Goal: Task Accomplishment & Management: Manage account settings

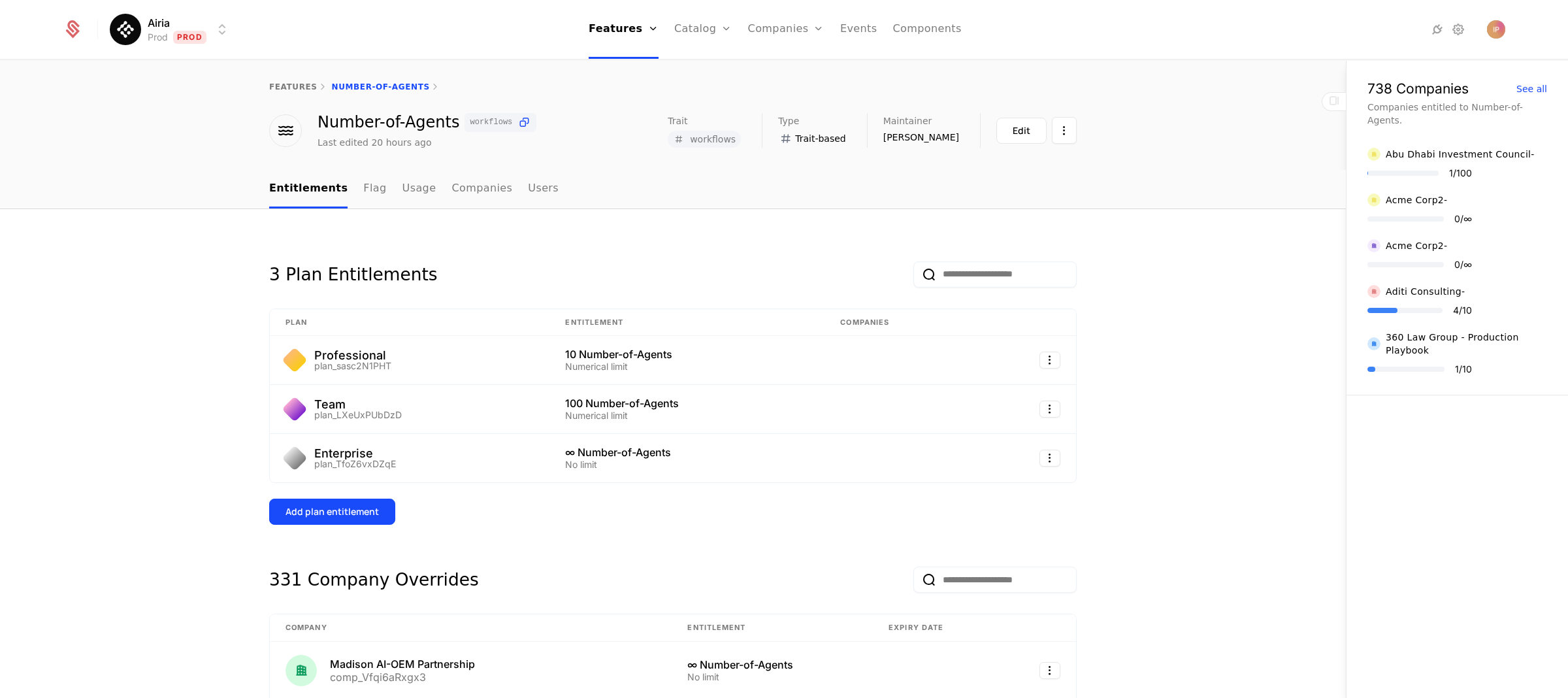
click at [199, 32] on html "Airia Prod Prod Features Features Flags Catalog Plans Add Ons Configuration Com…" at bounding box center [784, 349] width 1568 height 698
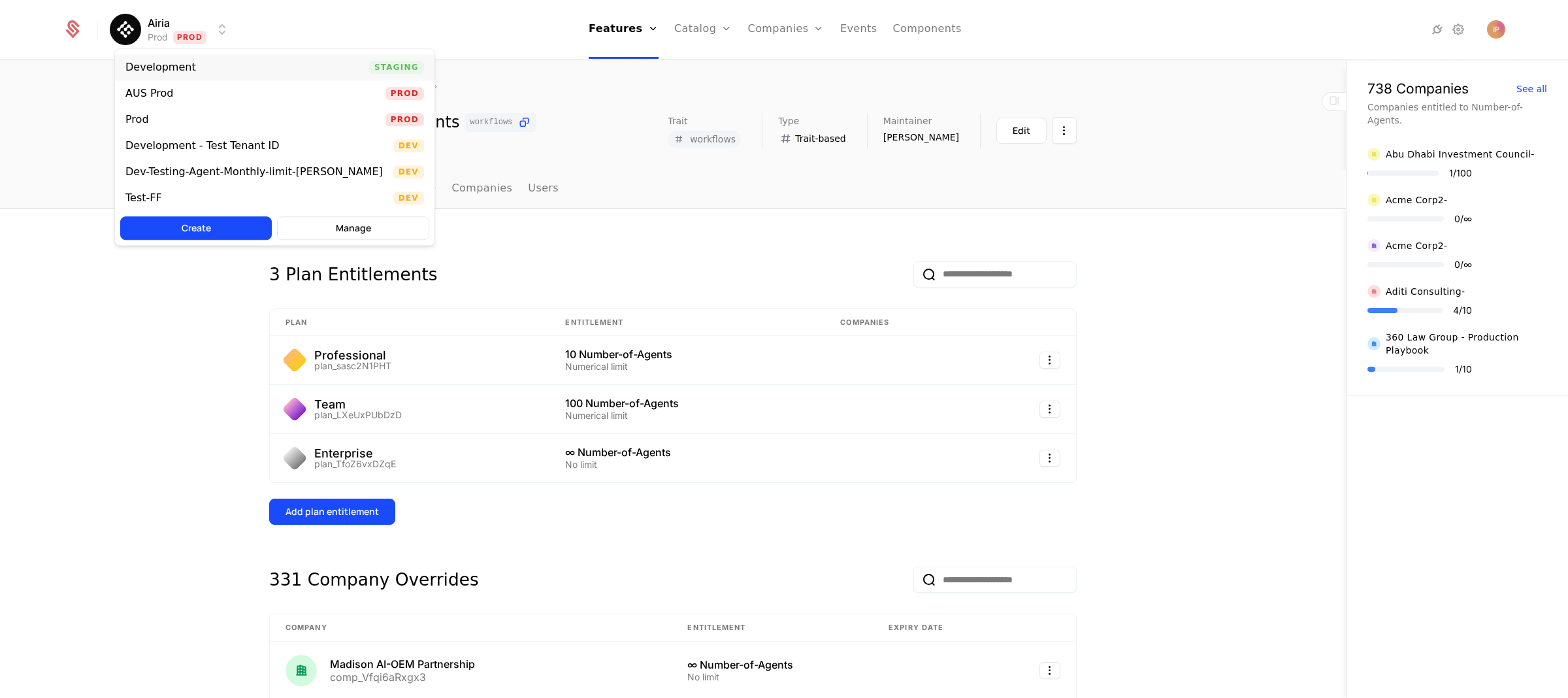
click at [205, 61] on div "Development Staging" at bounding box center [275, 67] width 320 height 26
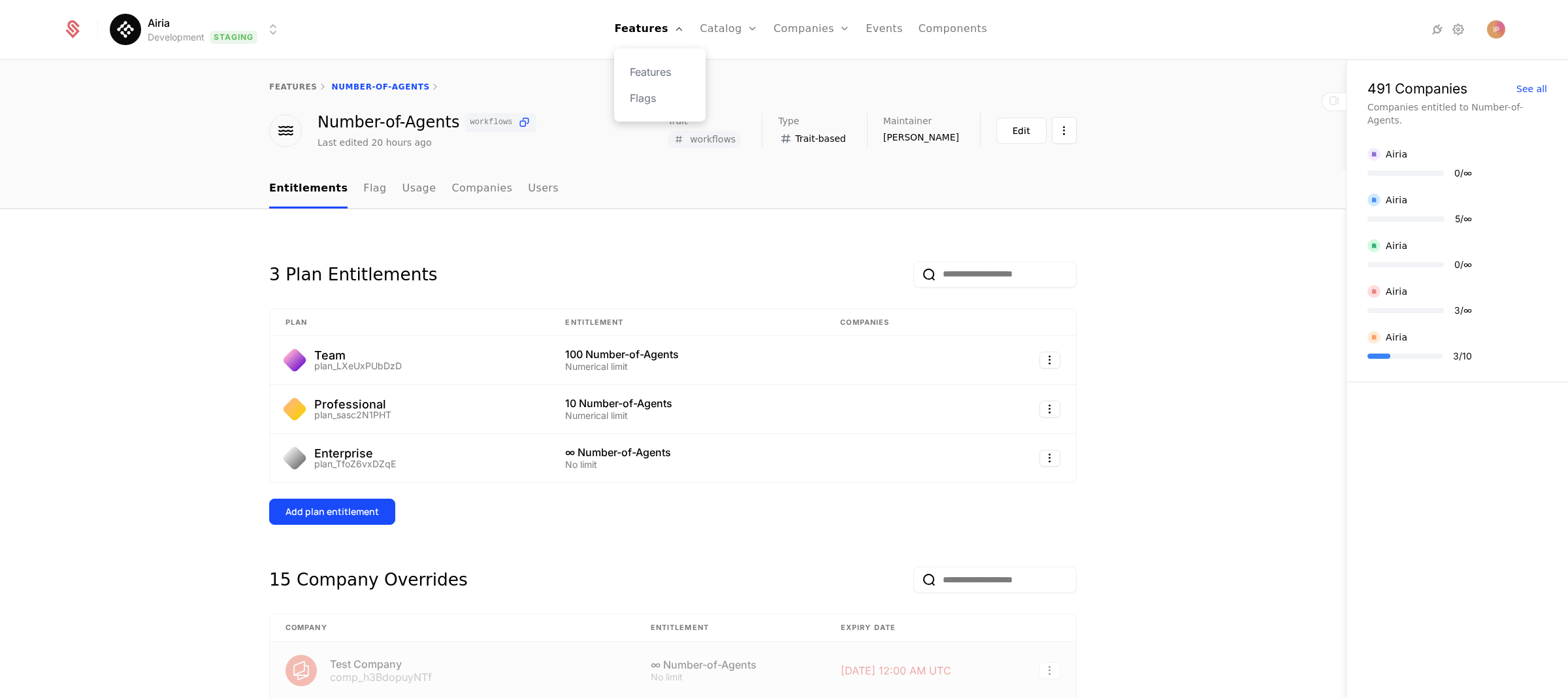
click at [640, 68] on div "Features Flags" at bounding box center [659, 85] width 91 height 74
click at [644, 68] on link "Features" at bounding box center [660, 72] width 60 height 16
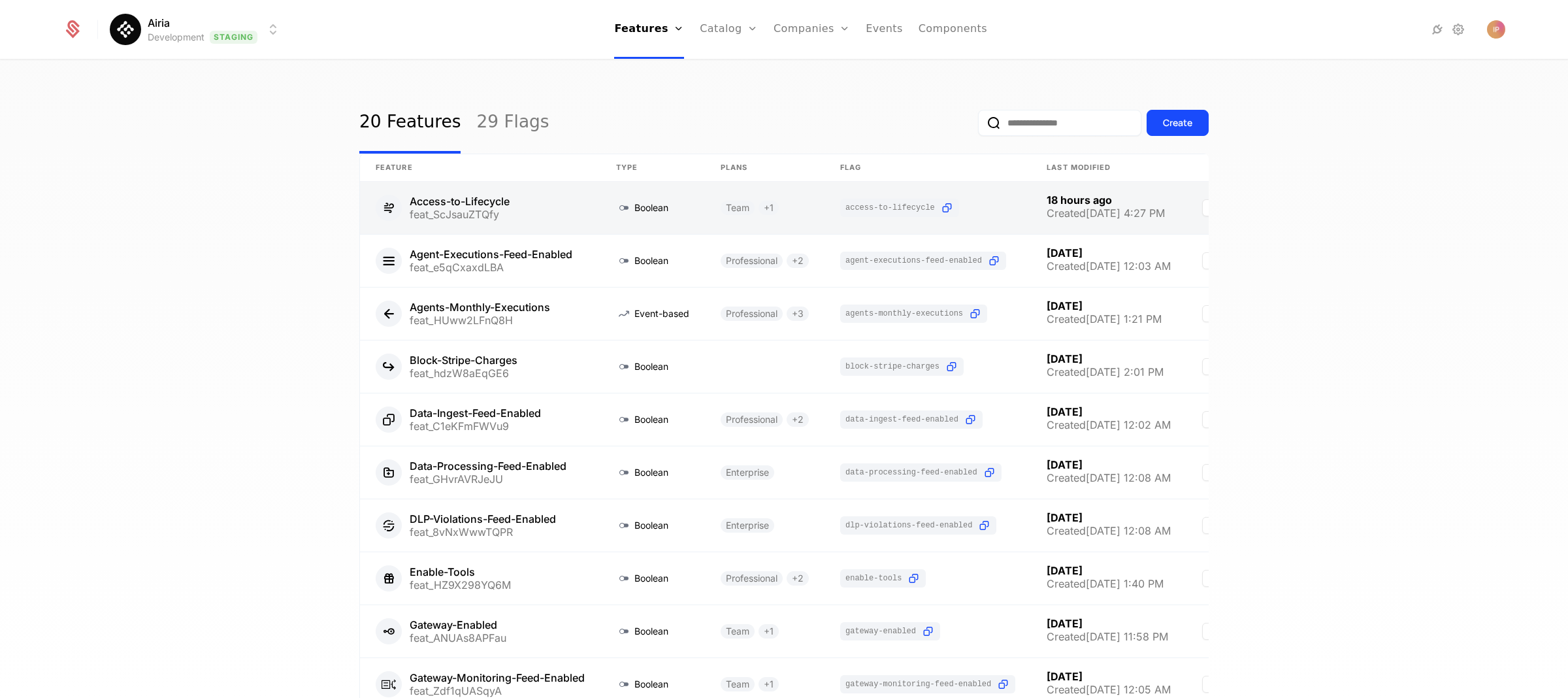
click at [546, 210] on link at bounding box center [480, 208] width 240 height 52
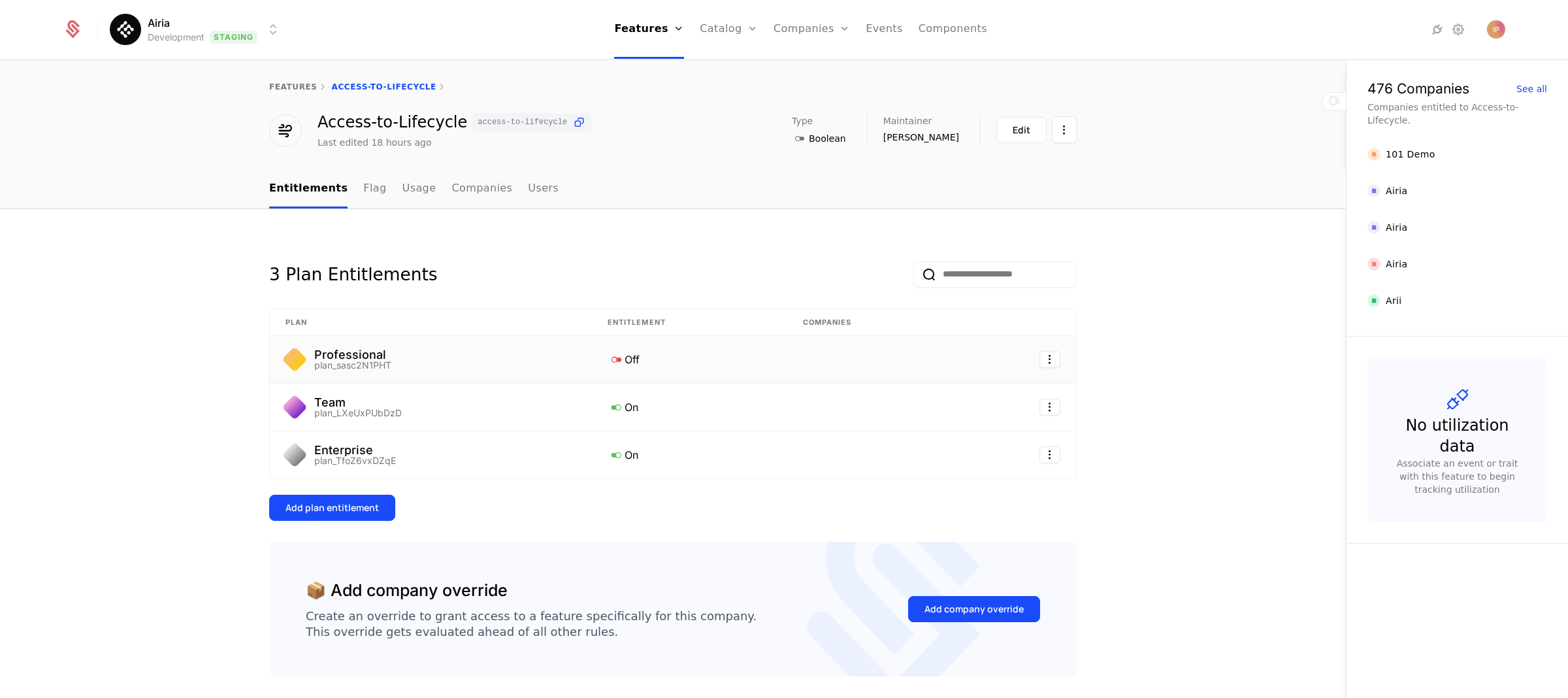
click at [609, 360] on icon at bounding box center [616, 359] width 17 height 17
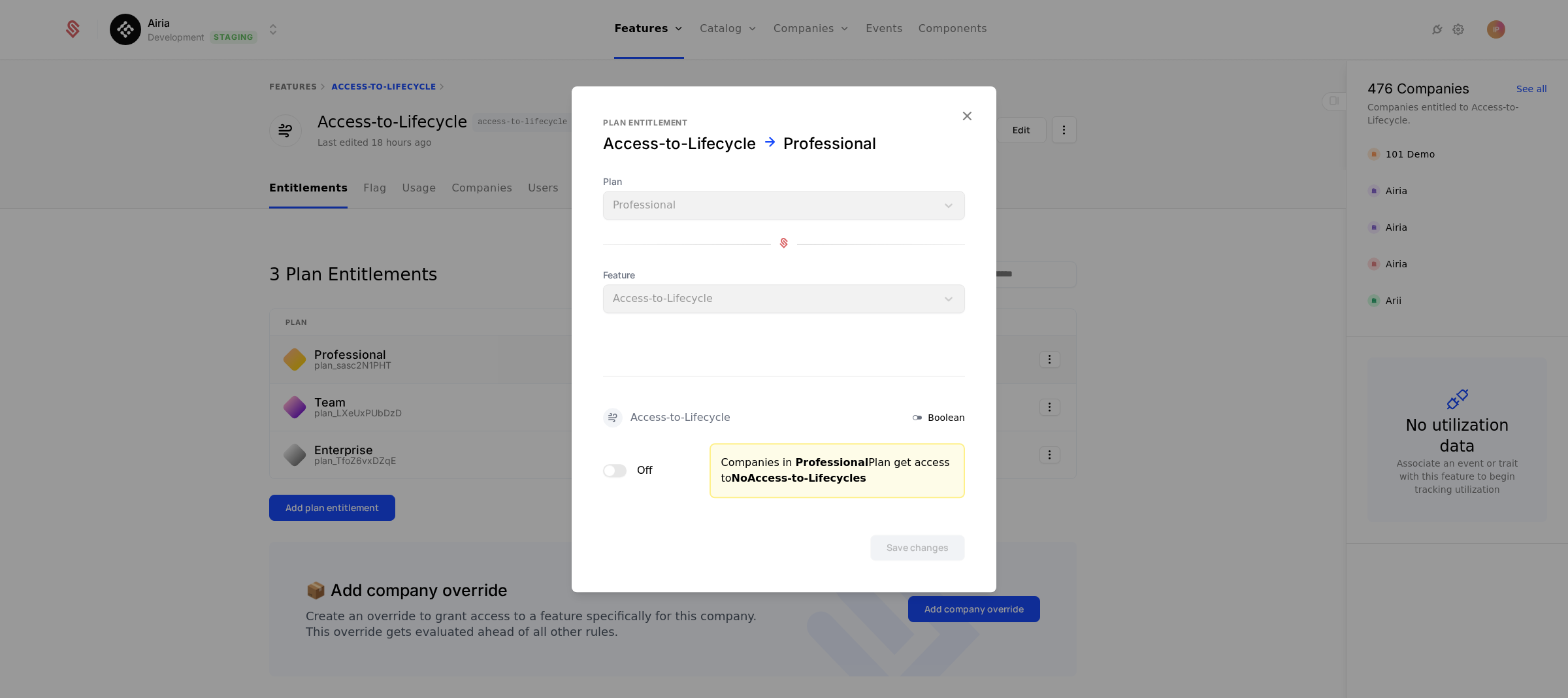
click at [617, 473] on button "Off" at bounding box center [615, 470] width 24 height 13
click at [901, 545] on button "Save changes" at bounding box center [917, 547] width 95 height 26
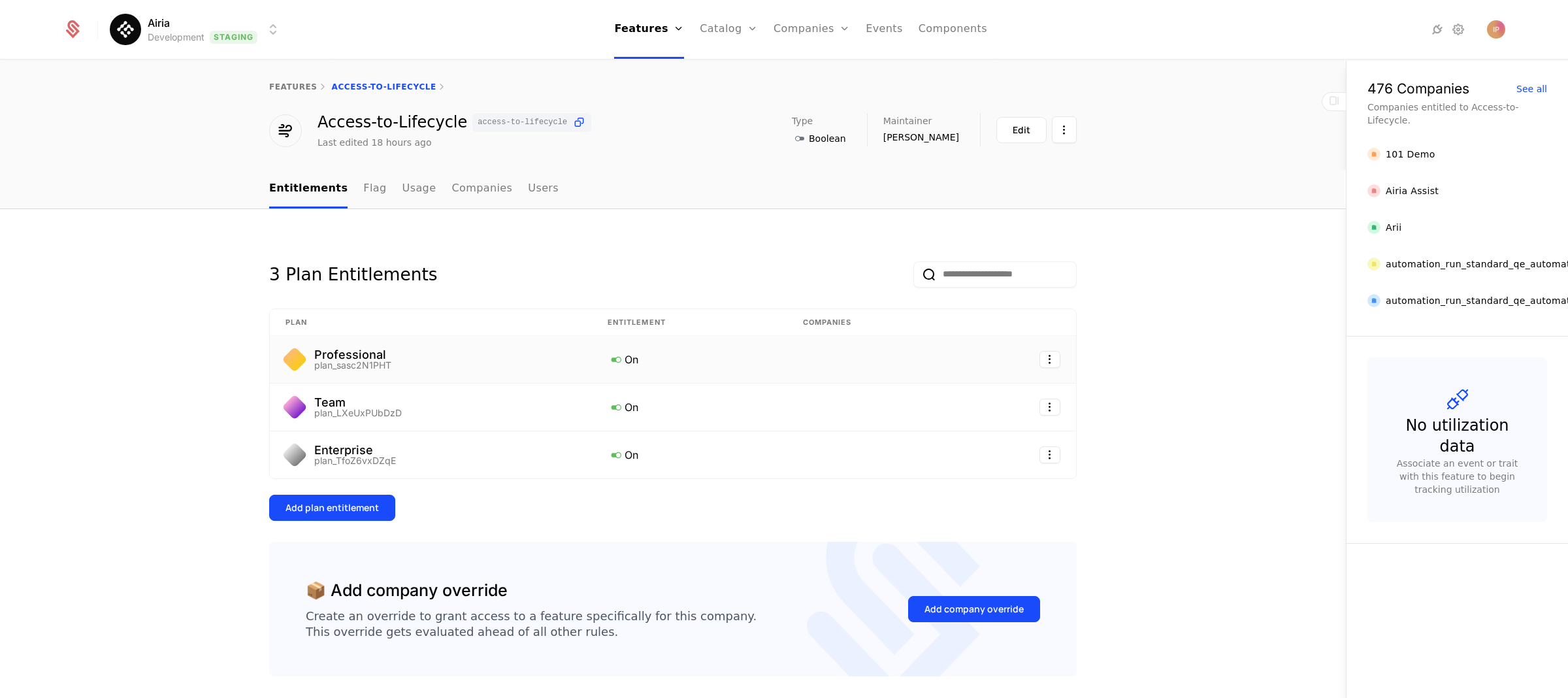
click at [608, 356] on icon at bounding box center [616, 359] width 17 height 17
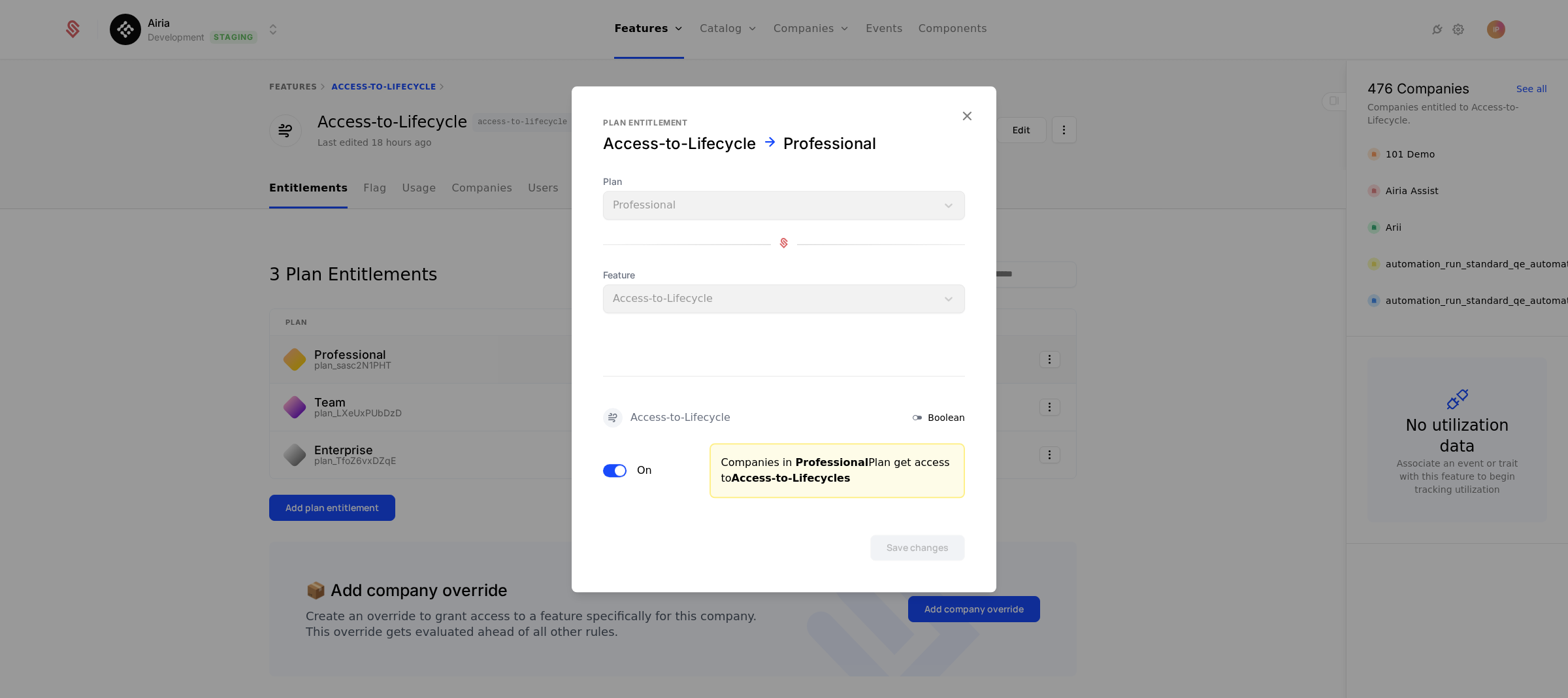
click at [616, 472] on span "button" at bounding box center [620, 471] width 11 height 11
click at [894, 547] on button "Save changes" at bounding box center [917, 547] width 95 height 26
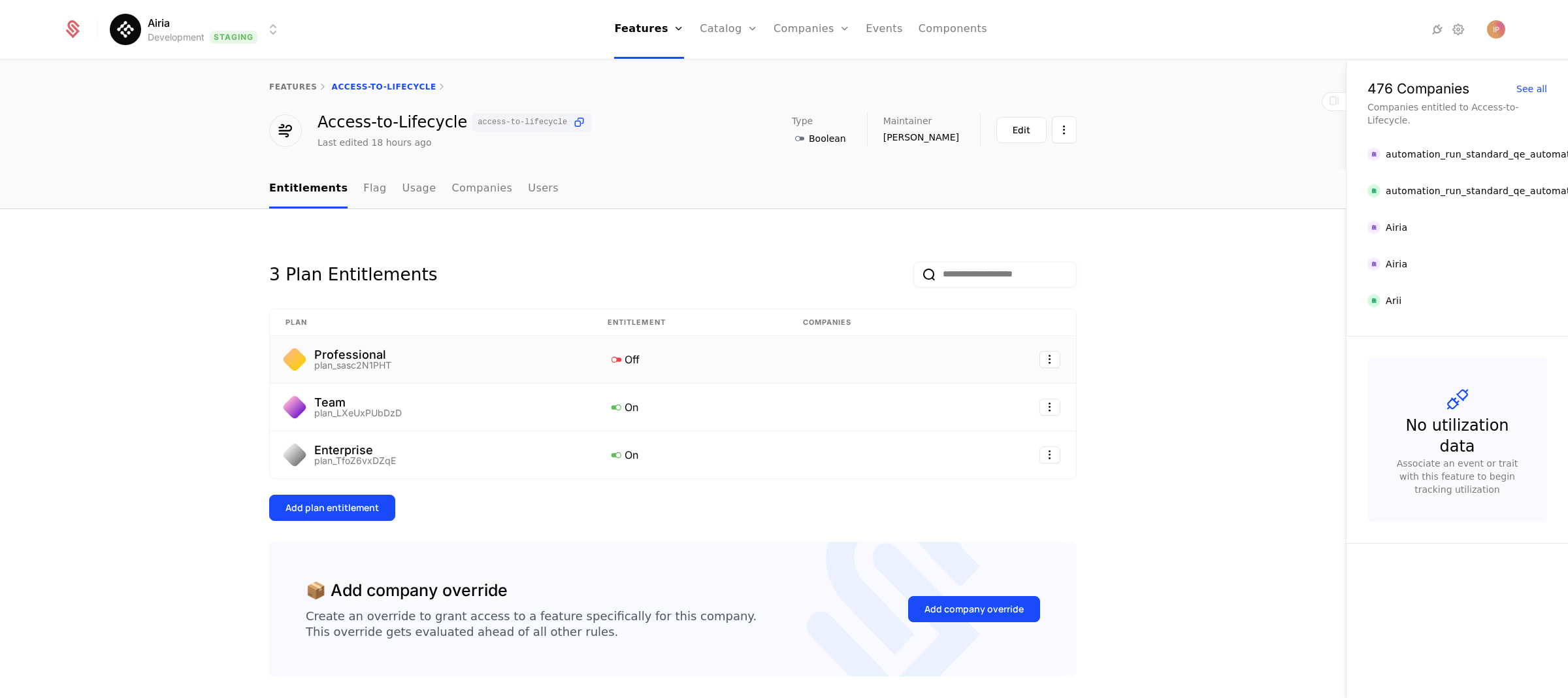
click at [551, 363] on div "Professional plan_sasc2N1PHT" at bounding box center [431, 360] width 291 height 21
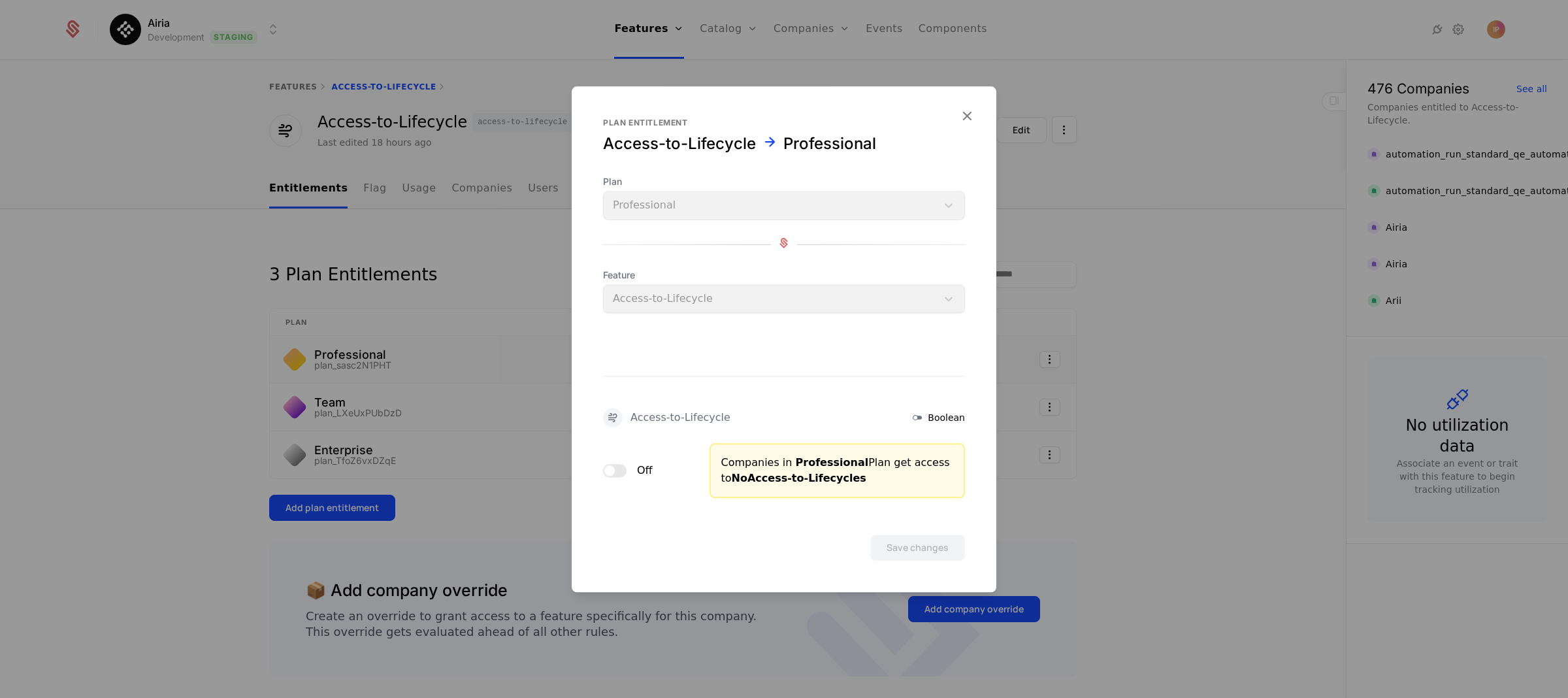
click at [612, 475] on span "button" at bounding box center [610, 471] width 11 height 11
click at [913, 548] on button "Save changes" at bounding box center [917, 547] width 95 height 26
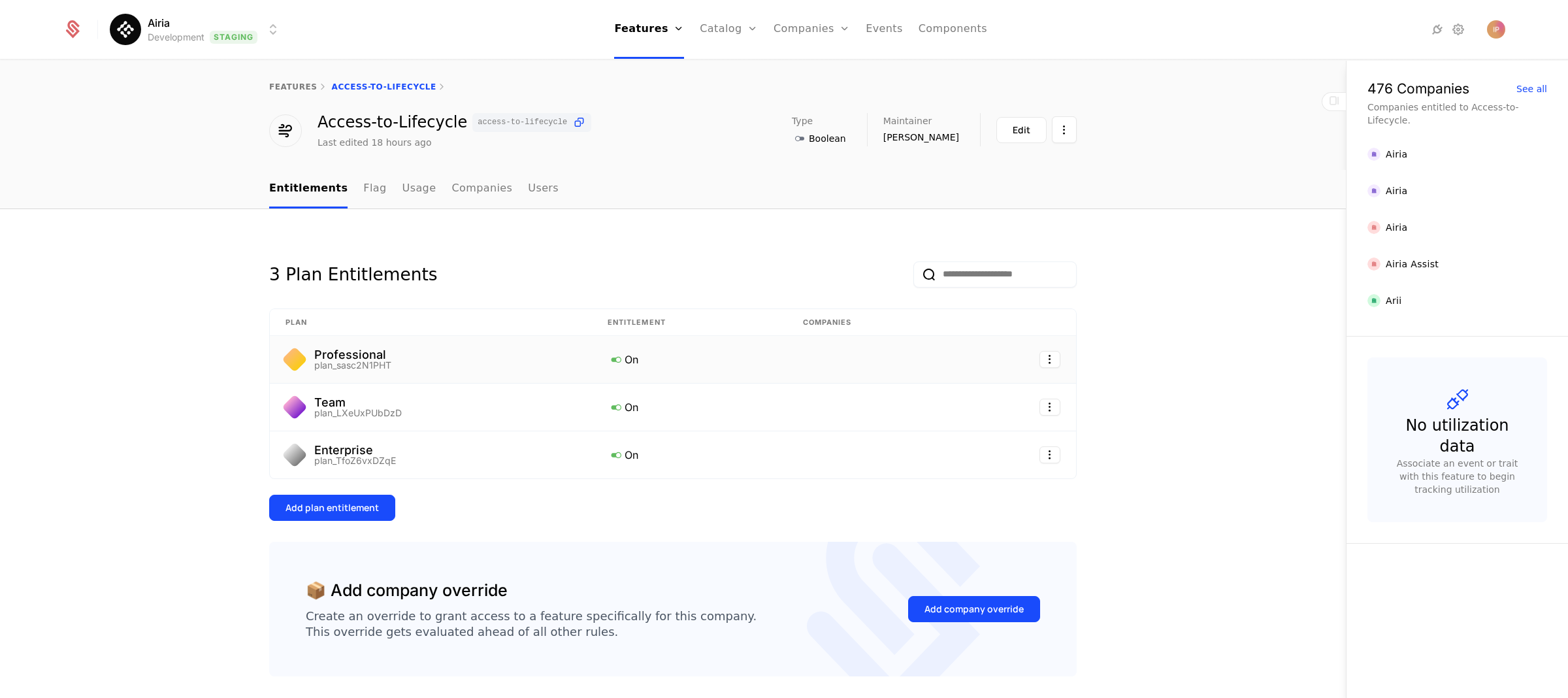
click at [610, 359] on icon at bounding box center [616, 359] width 17 height 17
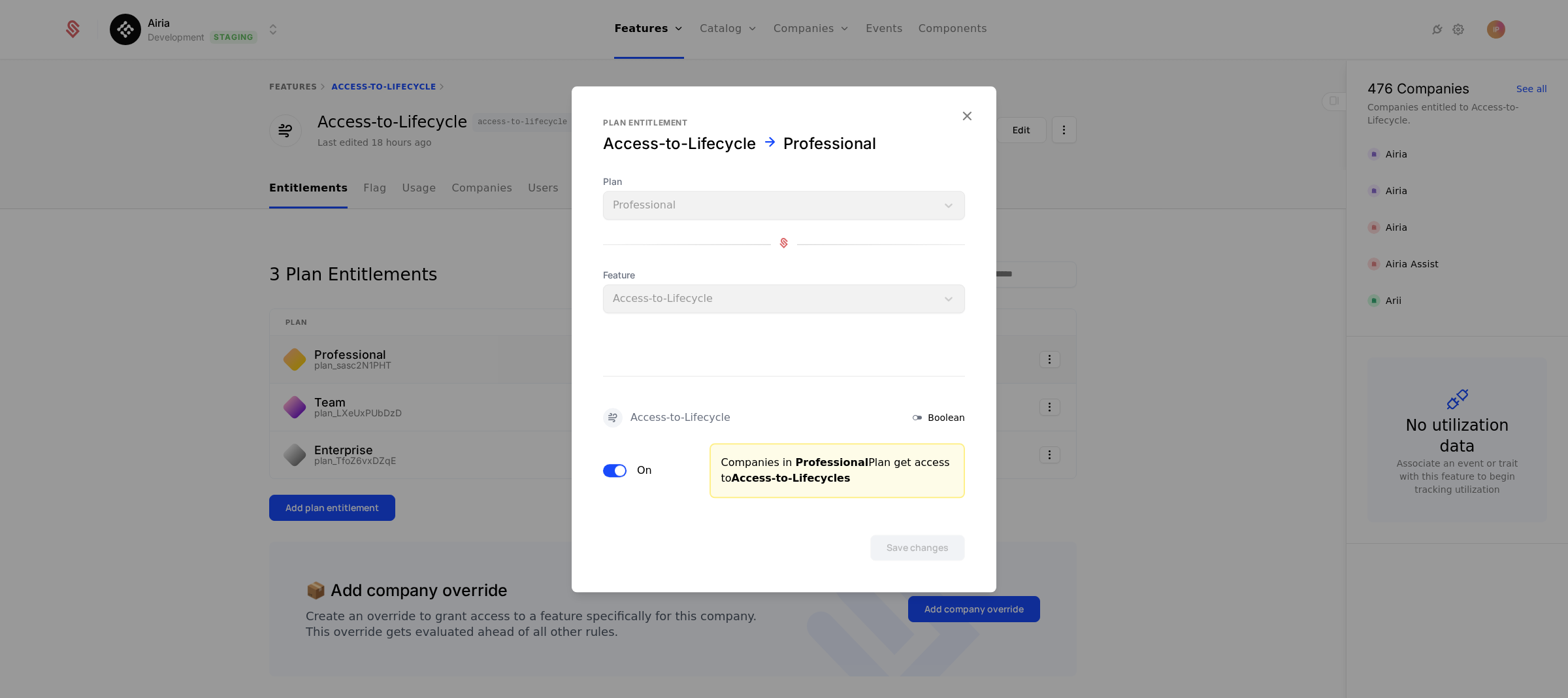
click at [612, 467] on button "On" at bounding box center [615, 470] width 24 height 13
click at [890, 541] on button "Save changes" at bounding box center [917, 547] width 95 height 26
